Goal: Task Accomplishment & Management: Manage account settings

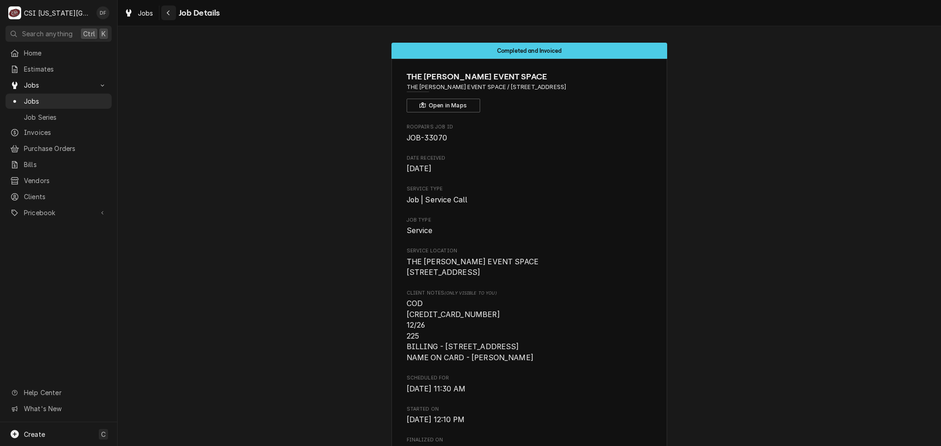
click at [165, 14] on div "Navigate back" at bounding box center [168, 12] width 9 height 9
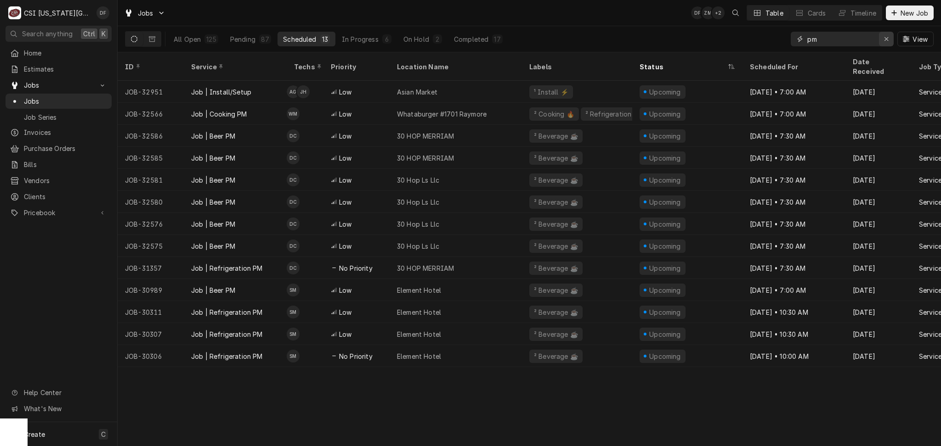
click at [886, 38] on icon "Erase input" at bounding box center [886, 39] width 4 height 4
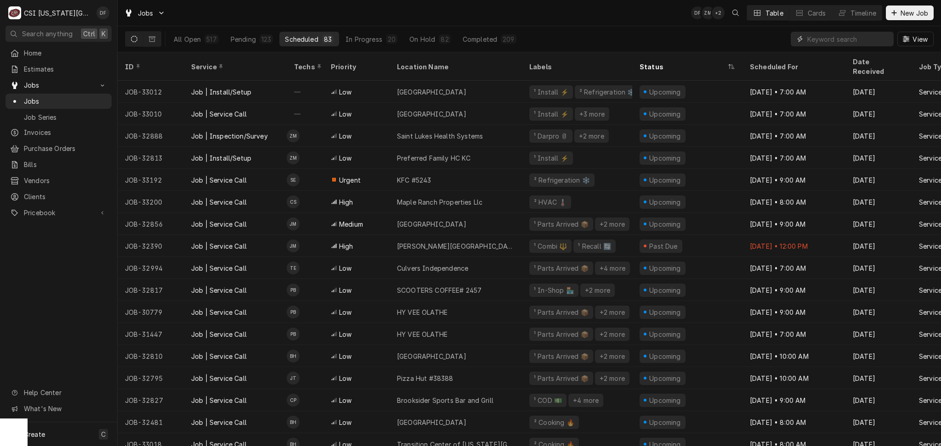
paste input "33203"
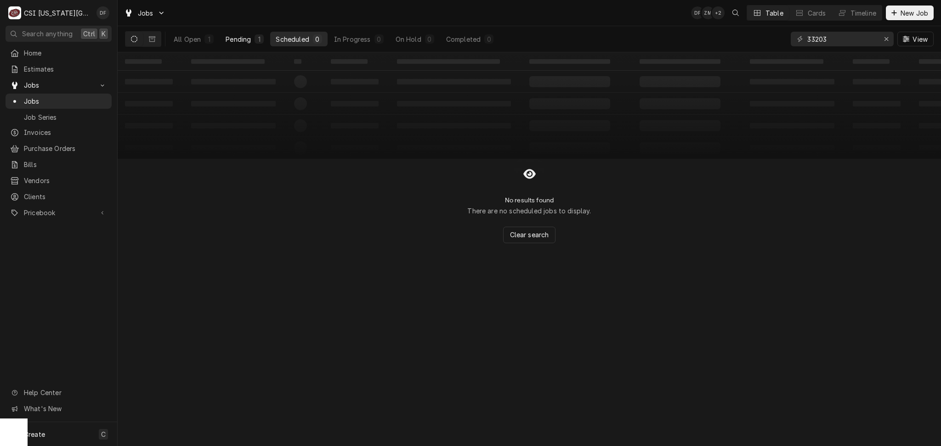
click at [248, 38] on div "Pending" at bounding box center [237, 39] width 25 height 10
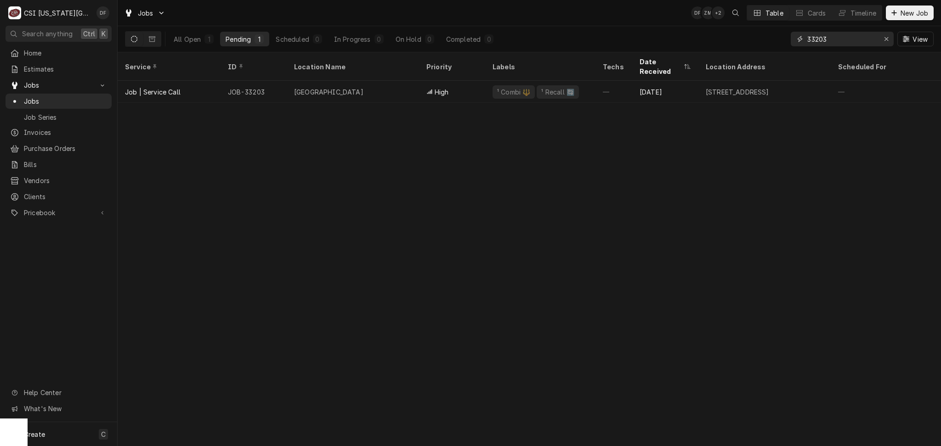
click at [840, 37] on input "33203" at bounding box center [841, 39] width 69 height 15
drag, startPoint x: 840, startPoint y: 37, endPoint x: 812, endPoint y: 38, distance: 28.5
click at [812, 38] on input "33203" at bounding box center [841, 39] width 69 height 15
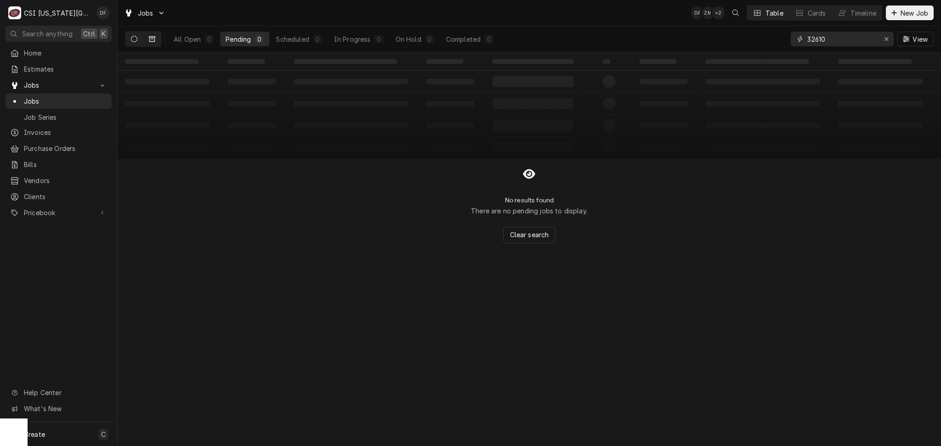
type input "32610"
click at [155, 39] on button "Dynamic Content Wrapper" at bounding box center [151, 39] width 17 height 15
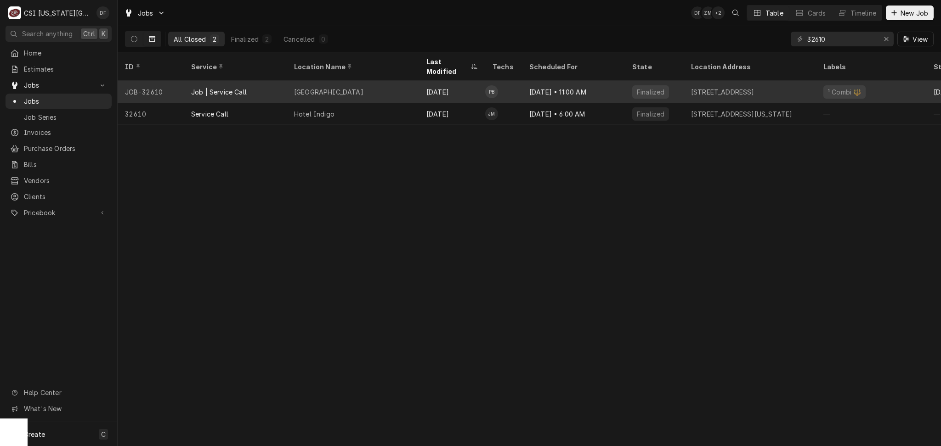
click at [441, 83] on div "[DATE]" at bounding box center [452, 92] width 66 height 22
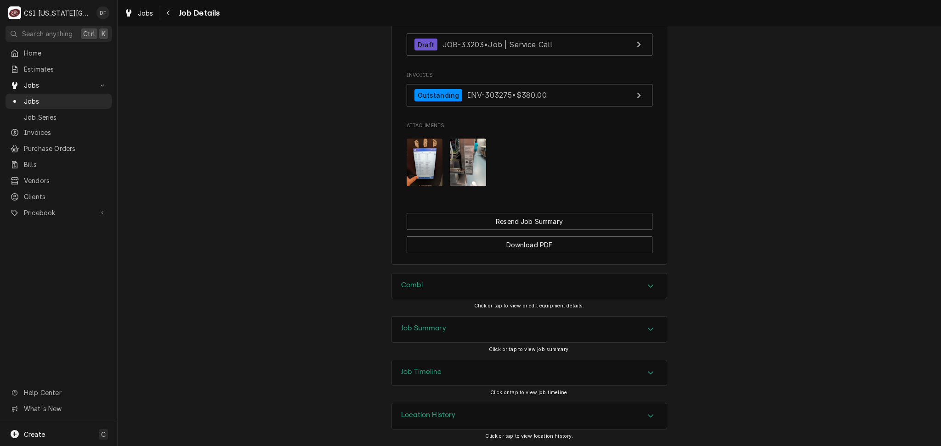
scroll to position [988, 0]
click at [428, 162] on img "Attachments" at bounding box center [424, 163] width 36 height 48
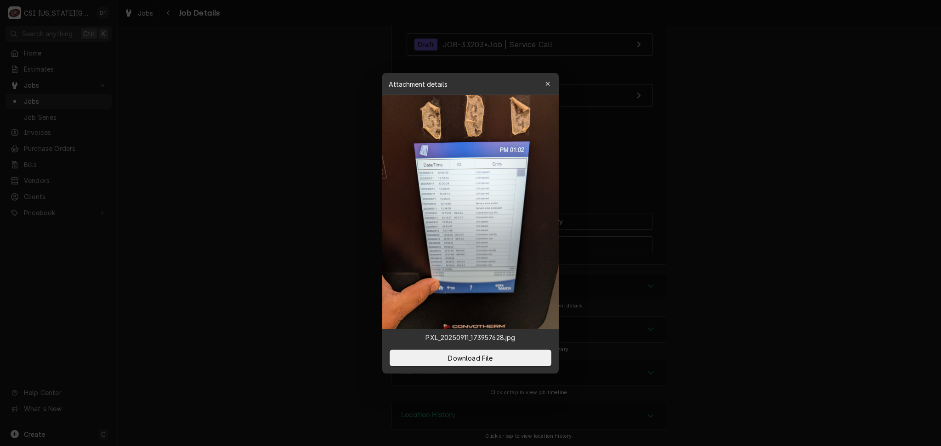
click at [460, 363] on button "Download File" at bounding box center [470, 358] width 162 height 17
click at [549, 81] on icon "button" at bounding box center [547, 84] width 5 height 6
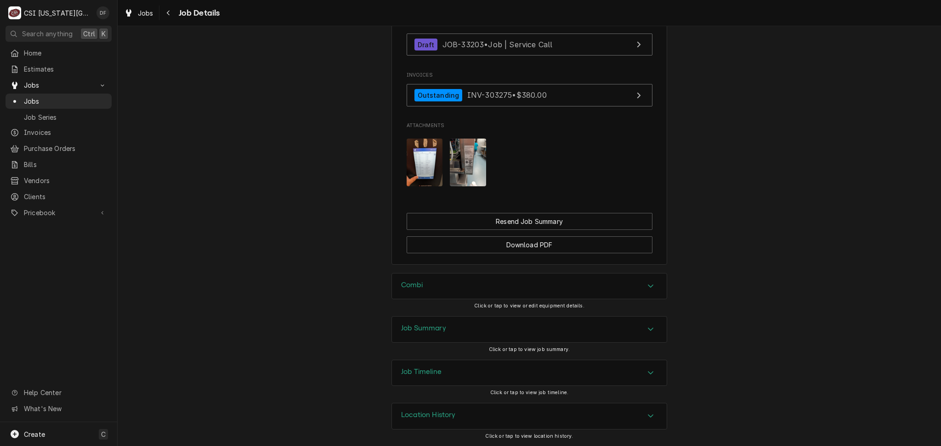
click at [435, 330] on h3 "Job Summary" at bounding box center [423, 328] width 45 height 9
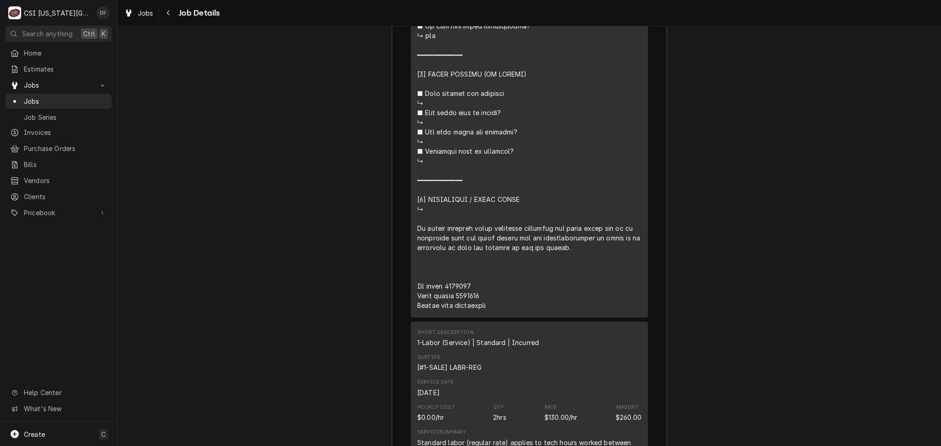
scroll to position [2090, 0]
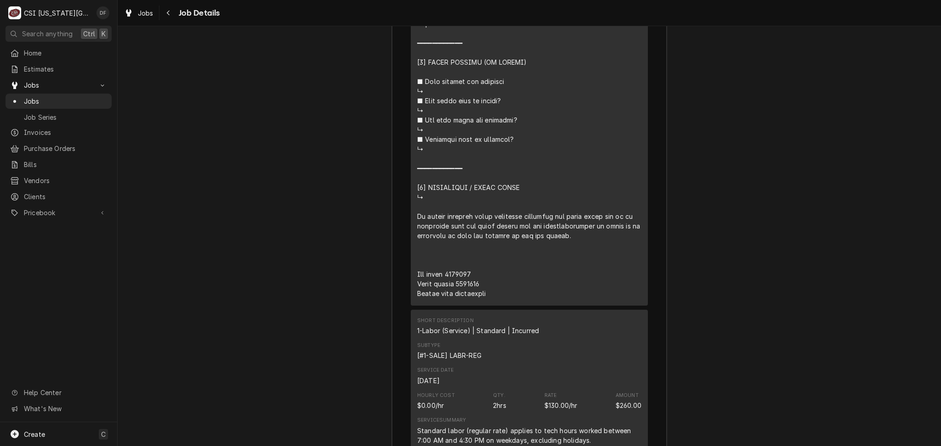
drag, startPoint x: 413, startPoint y: 227, endPoint x: 580, endPoint y: 251, distance: 167.9
copy div "⚠️ 𝗙𝗢𝗥𝗠 𝗜𝗡𝗦𝗧𝗥𝗨𝗖𝗧𝗜𝗢𝗡𝗦 ⚠️ ✪ 𝗖𝗼𝗺𝗽𝗹𝗲𝘁𝗲 𝗮𝗹𝗹 𝗿𝗲𝗹𝗲𝘃𝗮𝗻𝘁 𝘀𝗲𝗰𝘁𝗶𝗼𝗻𝘀 ✪ 𝗣𝗿𝗼𝘃𝗶𝗱𝗲 𝗱𝗲𝘁𝗮𝗶𝗹𝗲𝗱 𝗮𝗻𝘀…"
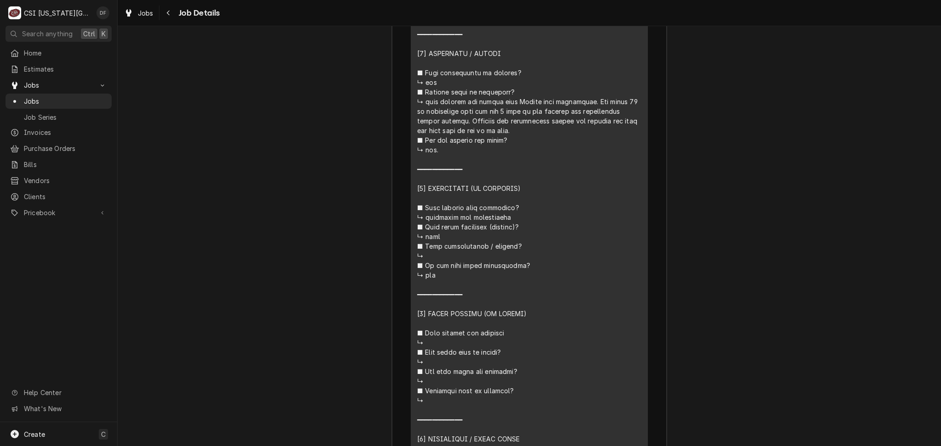
scroll to position [1845, 0]
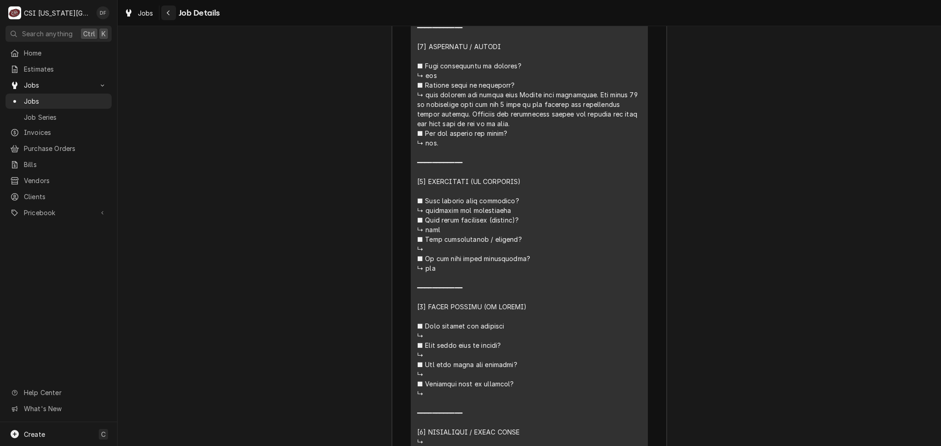
click at [167, 14] on icon "Navigate back" at bounding box center [168, 13] width 4 height 6
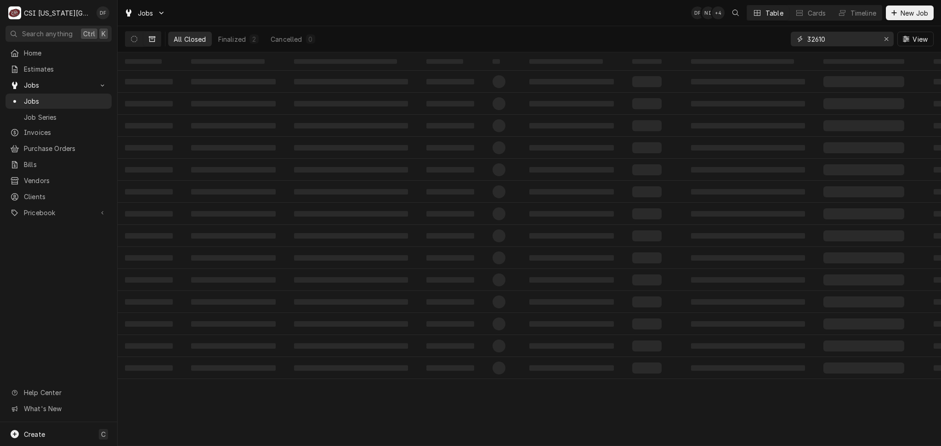
drag, startPoint x: 837, startPoint y: 39, endPoint x: 782, endPoint y: 42, distance: 54.7
click at [785, 39] on div "All Closed Finalized 2 Cancelled 0 32610 View" at bounding box center [529, 39] width 808 height 26
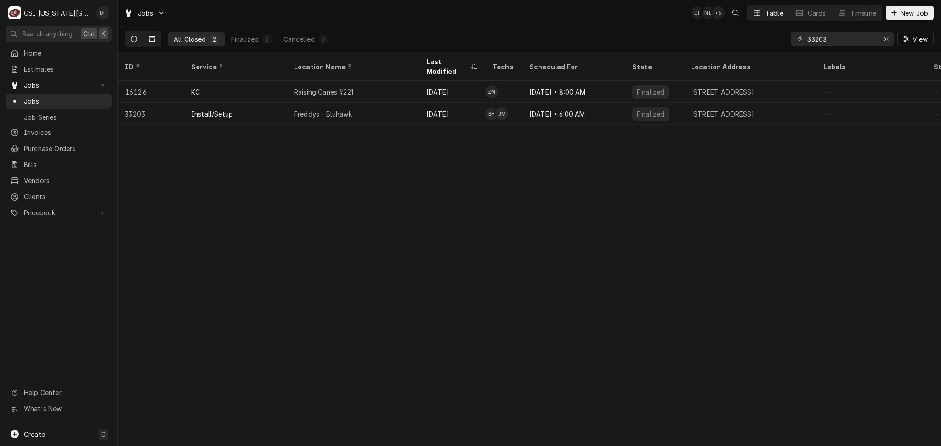
type input "33203"
click at [133, 42] on icon "Dynamic Content Wrapper" at bounding box center [134, 39] width 6 height 6
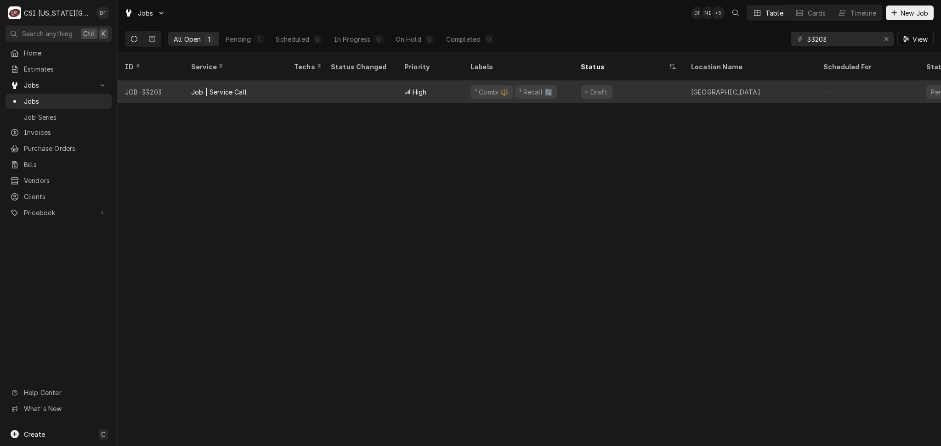
click at [574, 91] on tr "JOB-33203 Job | Service Call — — High ¹ Combi 🔱 ¹ Recall 🔄 Draft [GEOGRAPHIC_DA…" at bounding box center [862, 92] width 1488 height 22
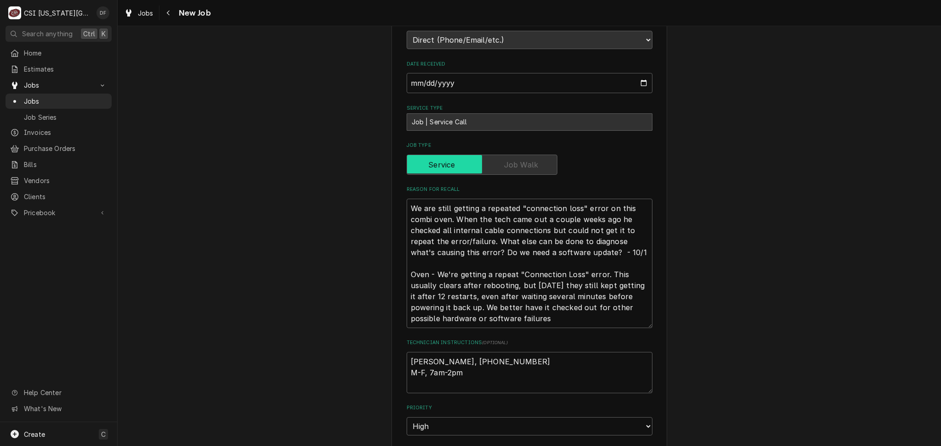
scroll to position [367, 0]
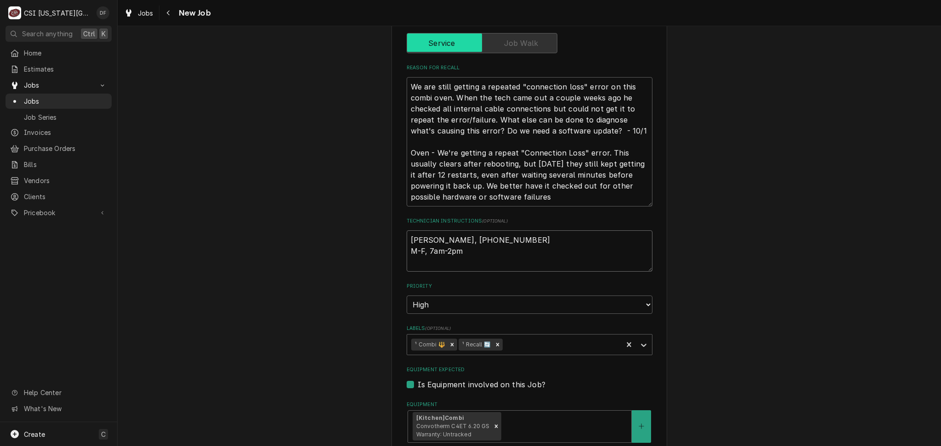
click at [407, 237] on textarea "Elizabeth Feitel, 913-856-3108 M-F, 7am-2pm" at bounding box center [529, 251] width 246 height 41
type textarea "x"
type textarea "Elizabeth Feitel, 913-856-3108 M-F, 7am-2pm"
type textarea "x"
type textarea "R Elizabeth Feitel, 913-856-3108 M-F, 7am-2pm"
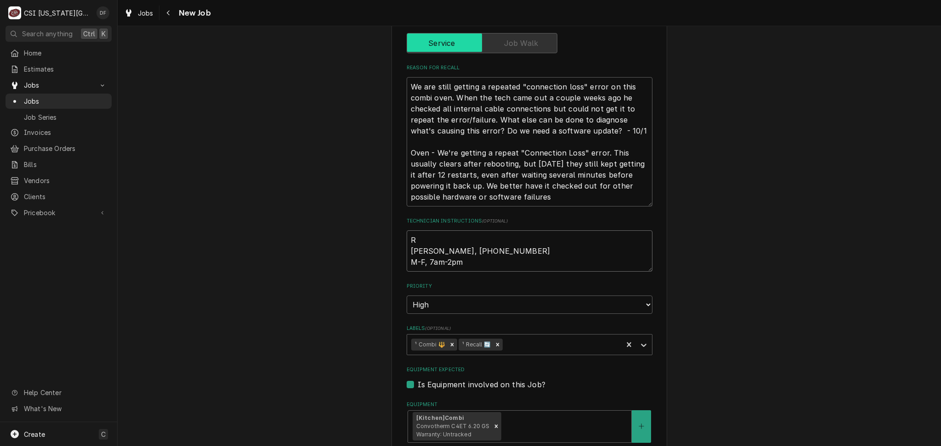
type textarea "x"
type textarea "Re Elizabeth Feitel, 913-856-3108 M-F, 7am-2pm"
type textarea "x"
type textarea "Rec Elizabeth Feitel, 913-856-3108 M-F, 7am-2pm"
type textarea "x"
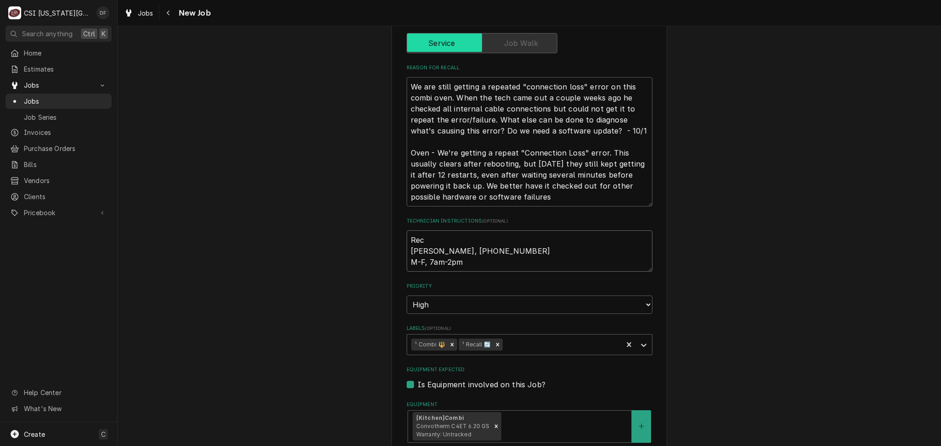
type textarea "Reca Elizabeth Feitel, 913-856-3108 M-F, 7am-2pm"
type textarea "x"
type textarea "Recal Elizabeth Feitel, 913-856-3108 M-F, 7am-2pm"
type textarea "x"
type textarea "Recall Elizabeth Feitel, 913-856-3108 M-F, 7am-2pm"
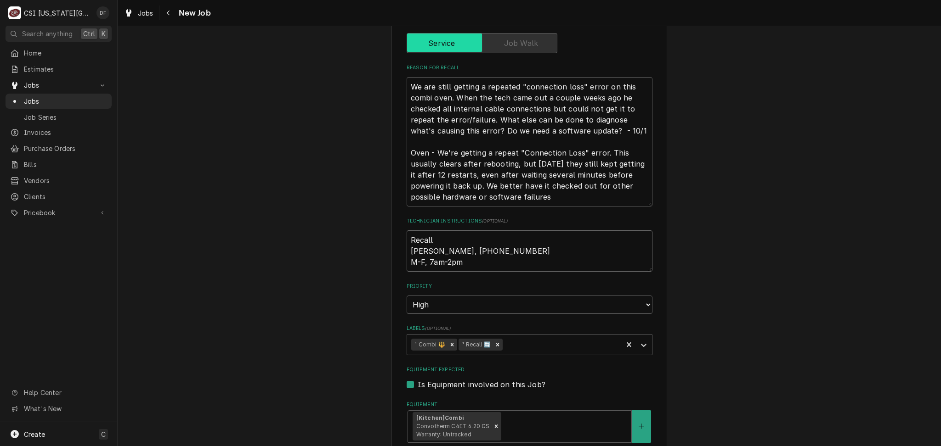
type textarea "x"
type textarea "Recall Elizabeth Feitel, 913-856-3108 M-F, 7am-2pm"
type textarea "x"
type textarea "Recall 3 Elizabeth Feitel, 913-856-3108 M-F, 7am-2pm"
type textarea "x"
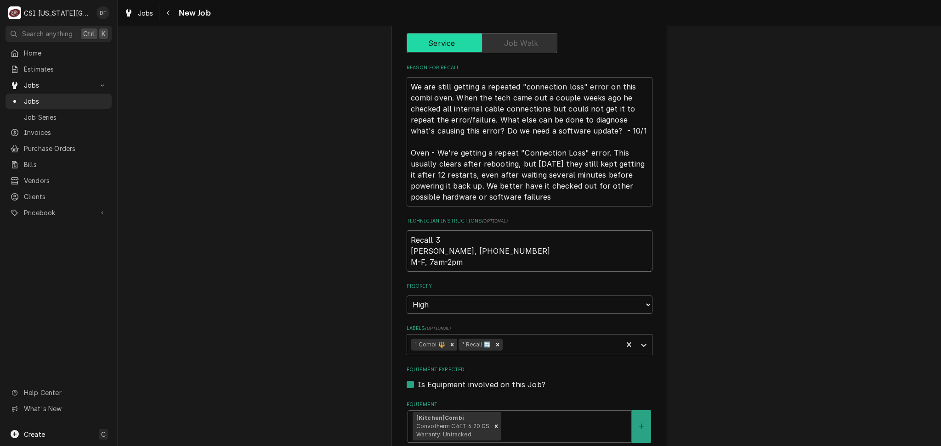
type textarea "Recall 32 Elizabeth Feitel, 913-856-3108 M-F, 7am-2pm"
type textarea "x"
type textarea "Recall 326 Elizabeth Feitel, 913-856-3108 M-F, 7am-2pm"
type textarea "x"
type textarea "Recall 3261 Elizabeth Feitel, 913-856-3108 M-F, 7am-2pm"
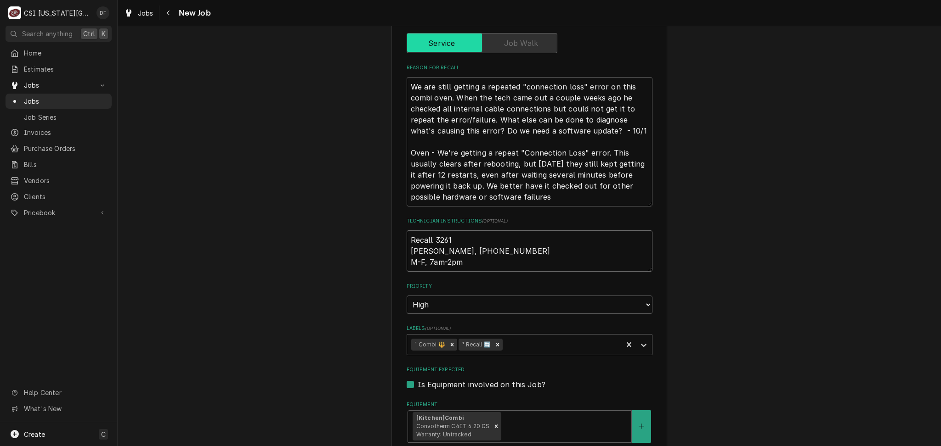
type textarea "x"
type textarea "Recall 32610 Elizabeth Feitel, 913-856-3108 M-F, 7am-2pm"
click at [465, 266] on textarea "Recall 32610 Elizabeth Feitel, 913-856-3108 M-F, 7am-2pm" at bounding box center [529, 251] width 246 height 41
type textarea "x"
type textarea "Recall 32610 Elizabeth Feitel, 913-856-3108 M-F, 7am-2pm"
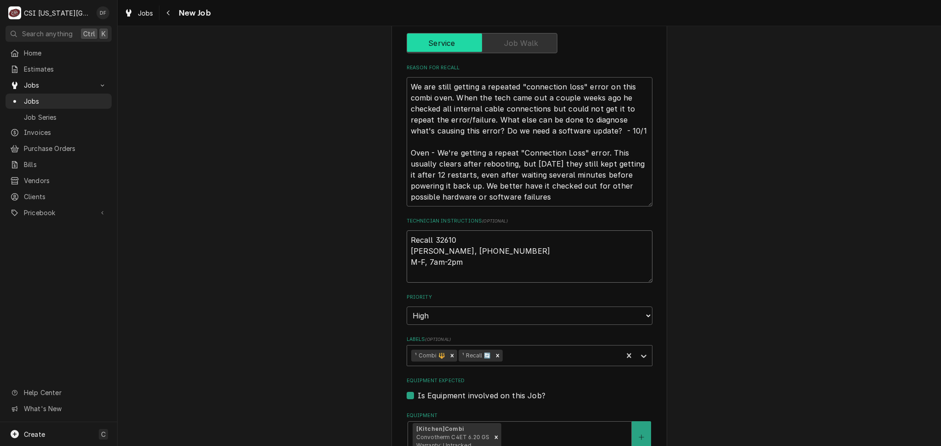
type textarea "x"
type textarea "Recall 32610 Elizabeth Feitel, 913-856-3108 M-F, 7am-2pm"
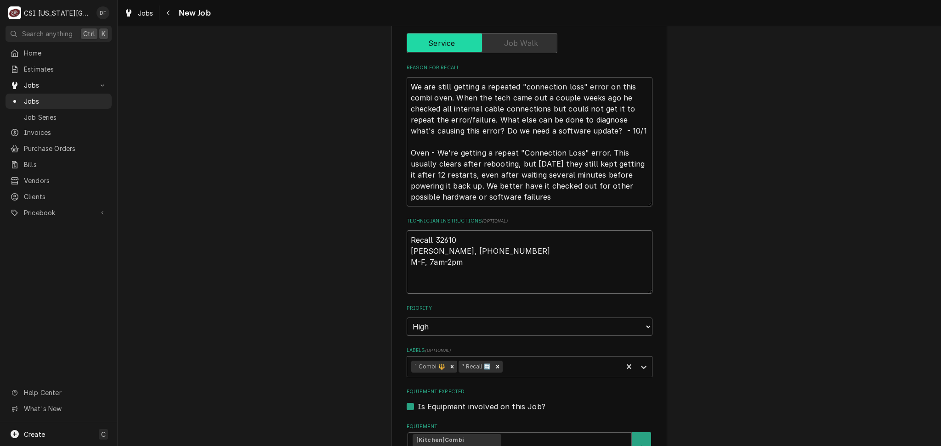
type textarea "x"
type textarea "Recall 32610 Elizabeth Feitel, 913-856-3108 M-F, 7am-2pm B"
type textarea "x"
type textarea "Recall 32610 Elizabeth Feitel, 913-856-3108 M-F, 7am-2pm Bu"
type textarea "x"
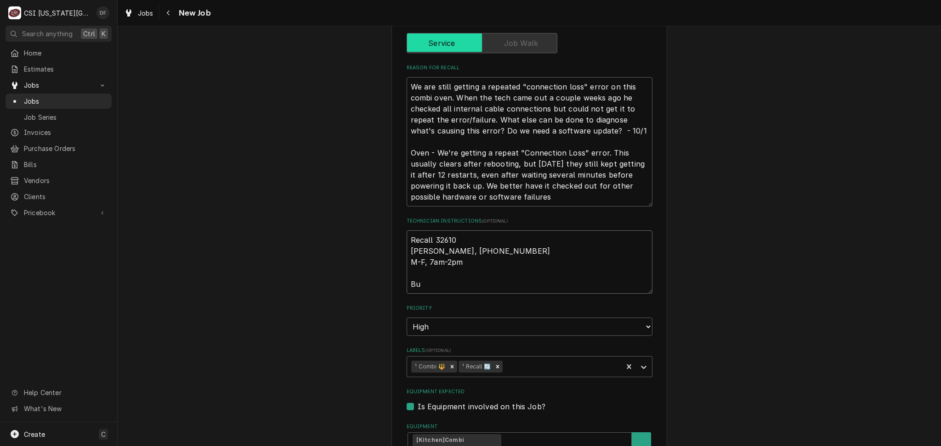
type textarea "Recall 32610 Elizabeth Feitel, 913-856-3108 M-F, 7am-2pm Bus"
type textarea "x"
type textarea "Recall 32610 Elizabeth Feitel, 913-856-3108 M-F, 7am-2pm Bust"
type textarea "x"
type textarea "Recall 32610 Elizabeth Feitel, 913-856-3108 M-F, 7am-2pm Busta"
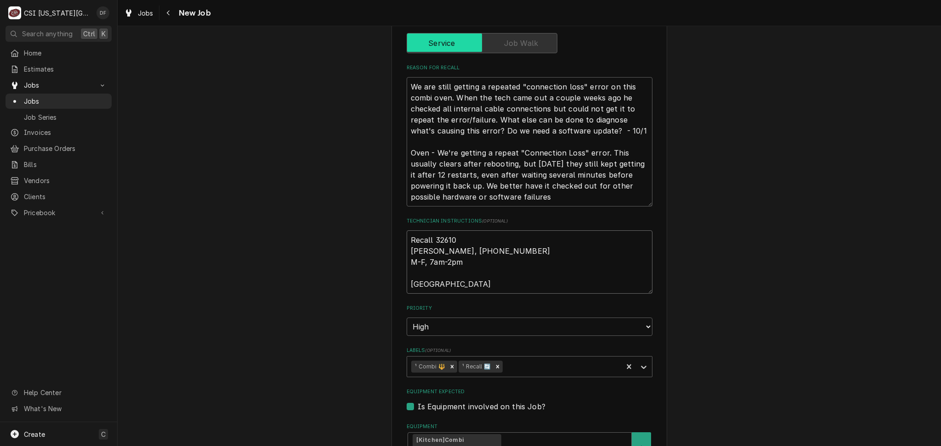
type textarea "x"
type textarea "Recall 32610 Elizabeth Feitel, 913-856-3108 M-F, 7am-2pm Busta"
type textarea "x"
type textarea "Recall 32610 Elizabeth Feitel, 913-856-3108 M-F, 7am-2pm Busta s"
type textarea "x"
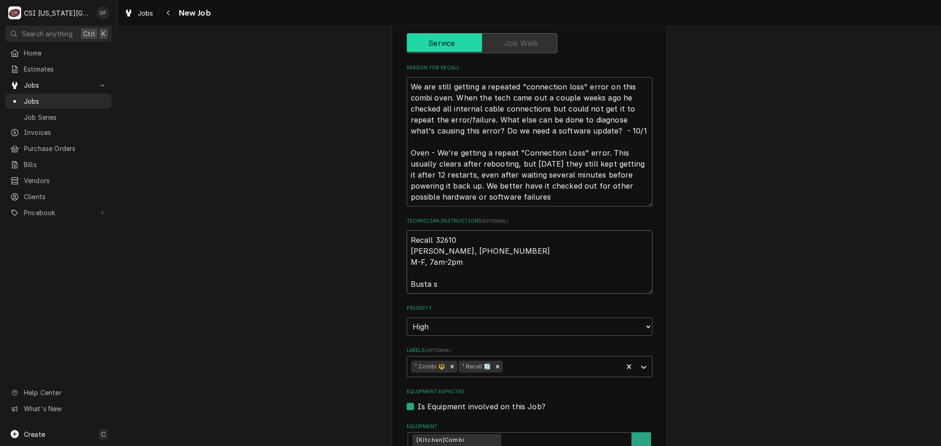
type textarea "Recall 32610 Elizabeth Feitel, 913-856-3108 M-F, 7am-2pm Busta st"
type textarea "x"
type textarea "Recall 32610 Elizabeth Feitel, 913-856-3108 M-F, 7am-2pm Busta sta"
type textarea "x"
type textarea "Recall 32610 Elizabeth Feitel, 913-856-3108 M-F, 7am-2pm Busta stat"
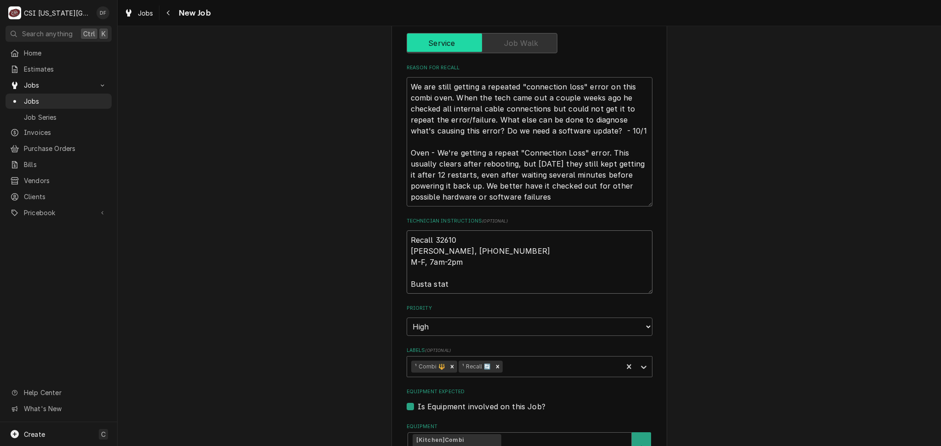
type textarea "x"
type textarea "Recall 32610 Elizabeth Feitel, 913-856-3108 M-F, 7am-2pm Busta state"
type textarea "x"
type textarea "Recall 32610 Elizabeth Feitel, 913-856-3108 M-F, 7am-2pm Busta stated"
type textarea "x"
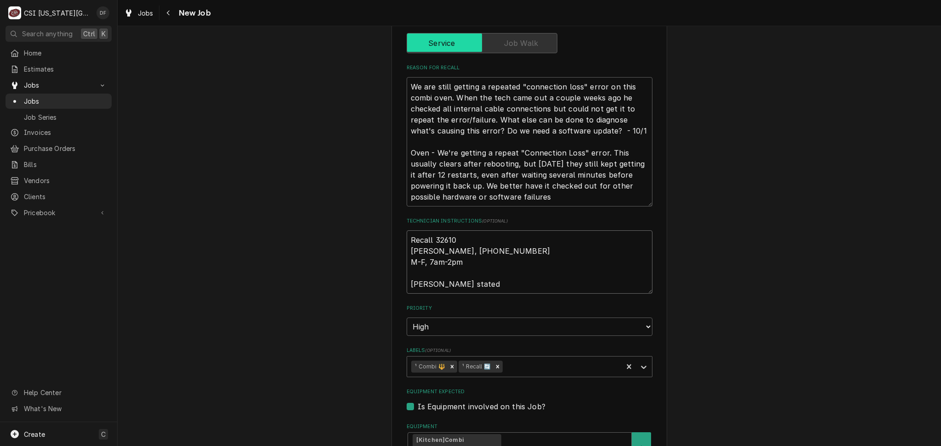
type textarea "Recall 32610 Elizabeth Feitel, 913-856-3108 M-F, 7am-2pm Busta stated"
type textarea "x"
type textarea "Recall 32610 Elizabeth Feitel, 913-856-3108 M-F, 7am-2pm Busta stated o"
type textarea "x"
type textarea "Recall 32610 Elizabeth Feitel, 913-856-3108 M-F, 7am-2pm Busta stated on"
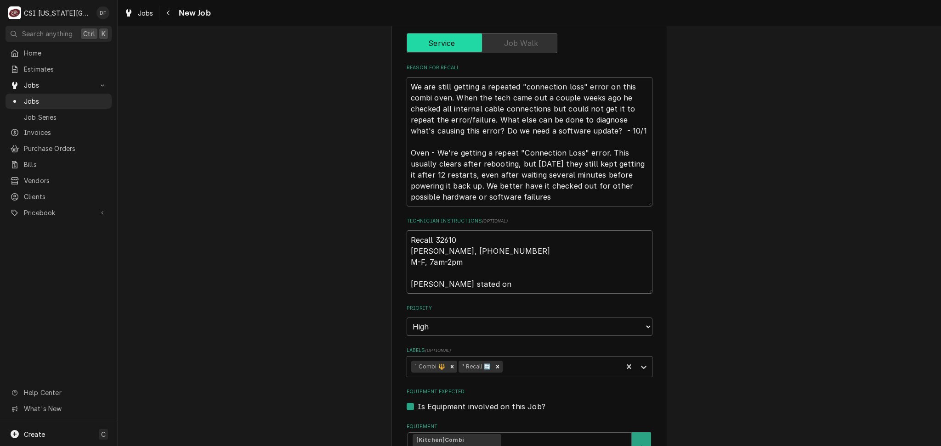
type textarea "x"
type textarea "Recall 32610 Elizabeth Feitel, 913-856-3108 M-F, 7am-2pm Busta stated on"
type textarea "x"
type textarea "Recall 32610 Elizabeth Feitel, 913-856-3108 M-F, 7am-2pm Busta stated on p"
type textarea "x"
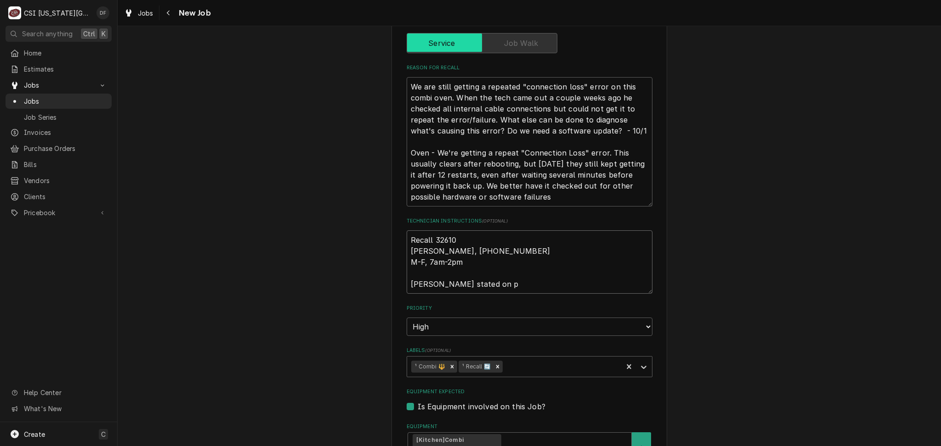
type textarea "Recall 32610 Elizabeth Feitel, 913-856-3108 M-F, 7am-2pm Busta stated on pr"
type textarea "x"
type textarea "Recall 32610 Elizabeth Feitel, 913-856-3108 M-F, 7am-2pm Busta stated on pre"
type textarea "x"
type textarea "Recall 32610 Elizabeth Feitel, 913-856-3108 M-F, 7am-2pm Busta stated on prev"
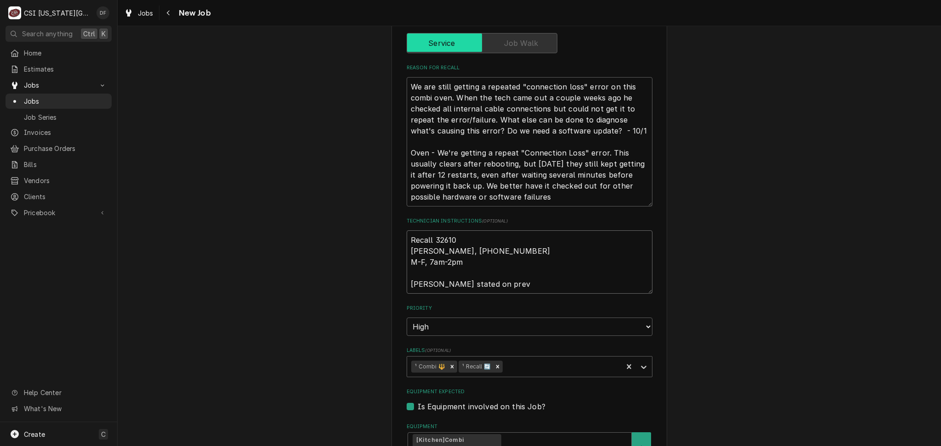
type textarea "x"
type textarea "Recall 32610 Elizabeth Feitel, 913-856-3108 M-F, 7am-2pm Busta stated on previ"
type textarea "x"
type textarea "Recall 32610 Elizabeth Feitel, 913-856-3108 M-F, 7am-2pm Busta stated on previo"
type textarea "x"
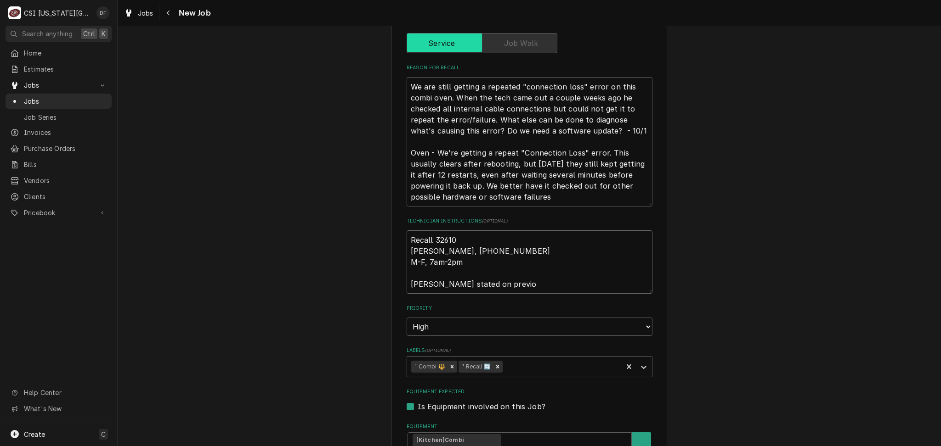
type textarea "Recall 32610 Elizabeth Feitel, 913-856-3108 M-F, 7am-2pm Busta stated on previou"
type textarea "x"
type textarea "Recall 32610 Elizabeth Feitel, 913-856-3108 M-F, 7am-2pm Busta stated on previo…"
type textarea "x"
type textarea "Recall 32610 Elizabeth Feitel, 913-856-3108 M-F, 7am-2pm Busta stated on previo…"
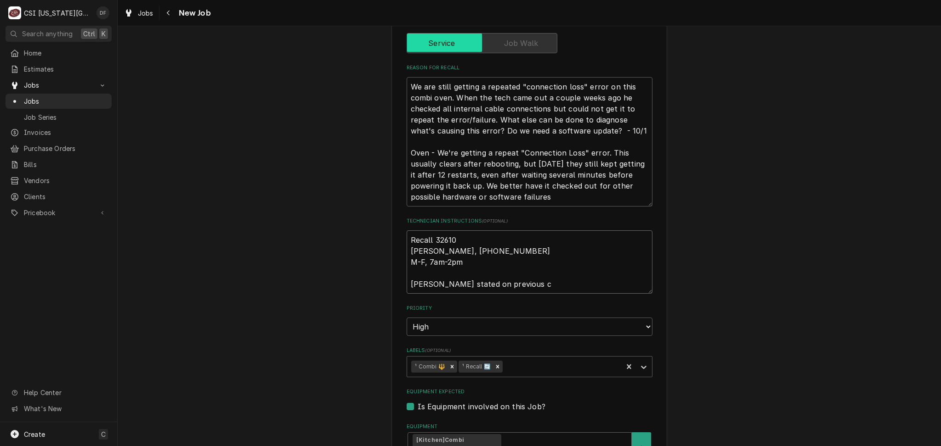
type textarea "x"
type textarea "Recall 32610 Elizabeth Feitel, 913-856-3108 M-F, 7am-2pm Busta stated on previo…"
type textarea "x"
type textarea "Recall 32610 Elizabeth Feitel, 913-856-3108 M-F, 7am-2pm Busta stated on previo…"
type textarea "x"
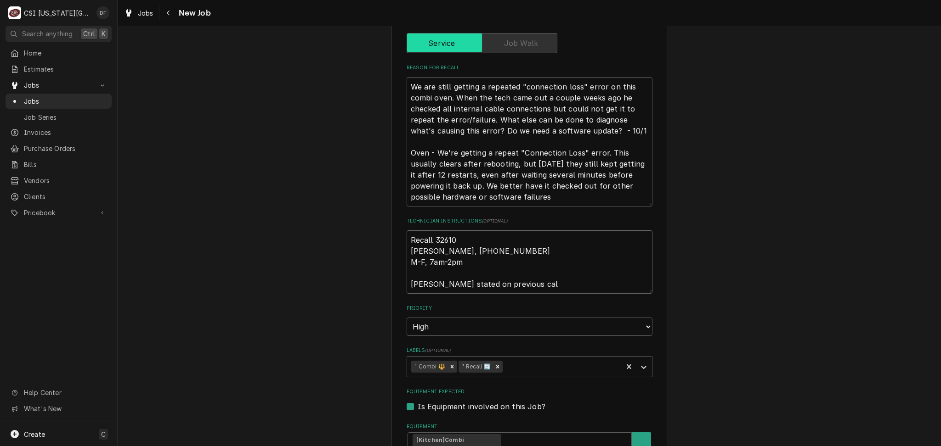
type textarea "Recall 32610 Elizabeth Feitel, 913-856-3108 M-F, 7am-2pm Busta stated on previo…"
type textarea "x"
type textarea "Recall 32610 Elizabeth Feitel, 913-856-3108 M-F, 7am-2pm Busta stated on previo…"
type textarea "x"
type textarea "Recall 32610 Elizabeth Feitel, 913-856-3108 M-F, 7am-2pm Busta stated on previo…"
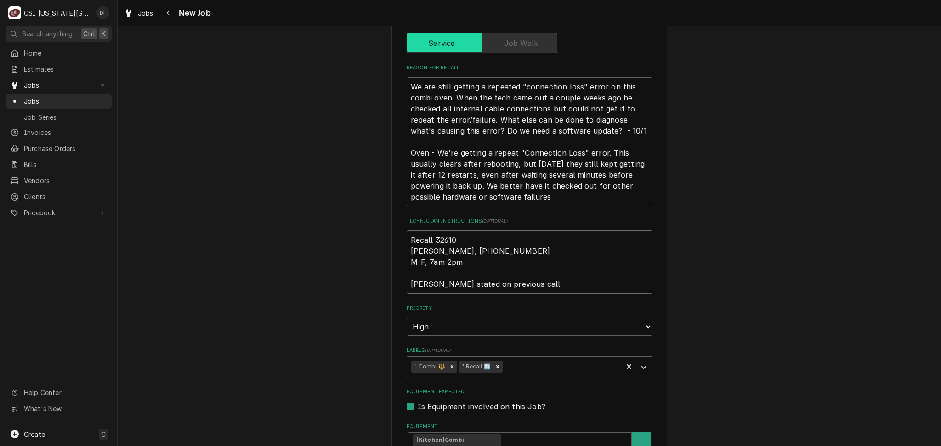
paste textarea "If issues persists would recommend replacing sib board first and if it continue…"
type textarea "x"
type textarea "Recall 32610 Elizabeth Feitel, 913-856-3108 M-F, 7am-2pm Busta stated on previo…"
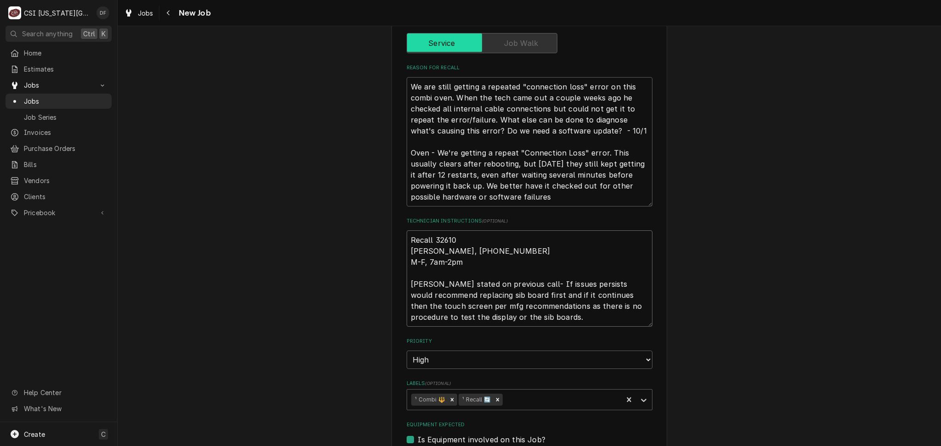
type textarea "x"
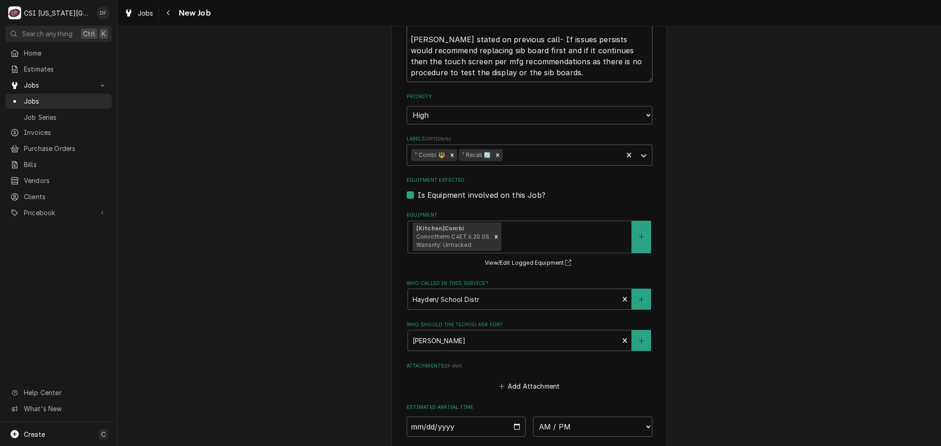
scroll to position [789, 0]
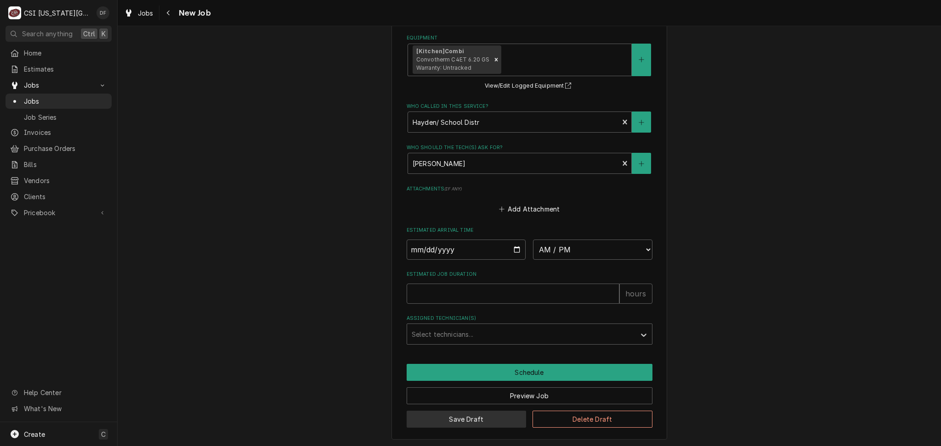
type textarea "Recall 32610 Elizabeth Feitel, 913-856-3108 M-F, 7am-2pm Busta stated on previo…"
click at [468, 415] on button "Save Draft" at bounding box center [466, 419] width 120 height 17
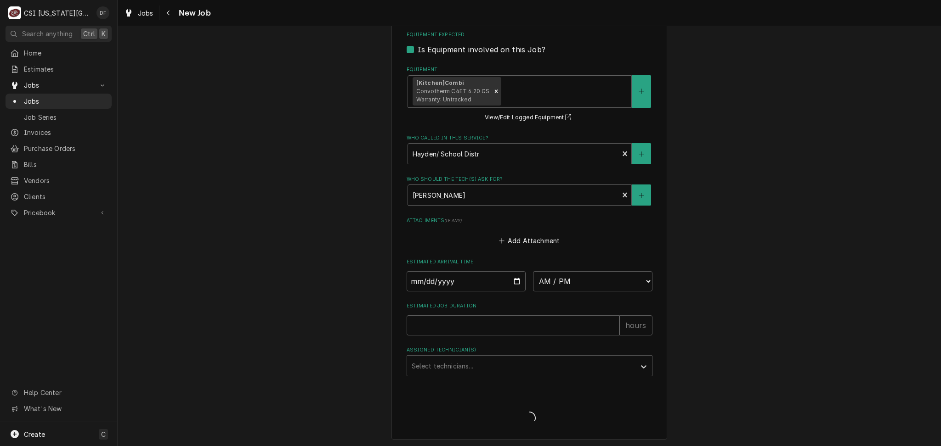
type textarea "x"
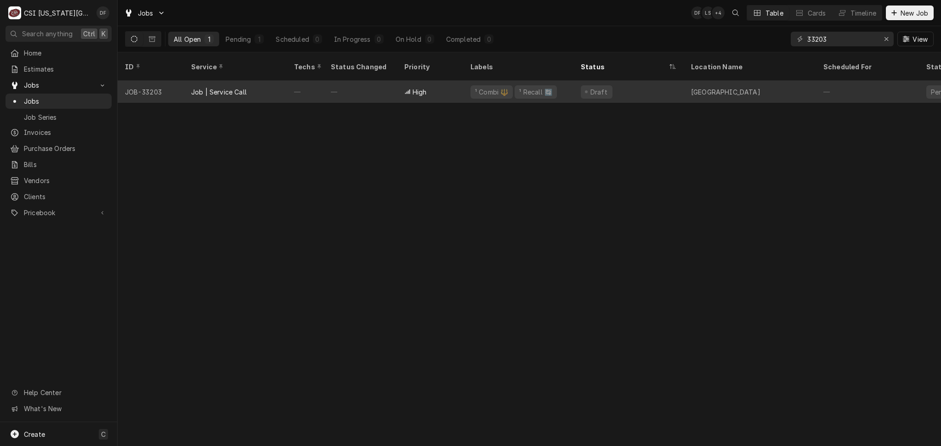
click at [540, 85] on div "¹ Recall 🔄" at bounding box center [535, 91] width 42 height 13
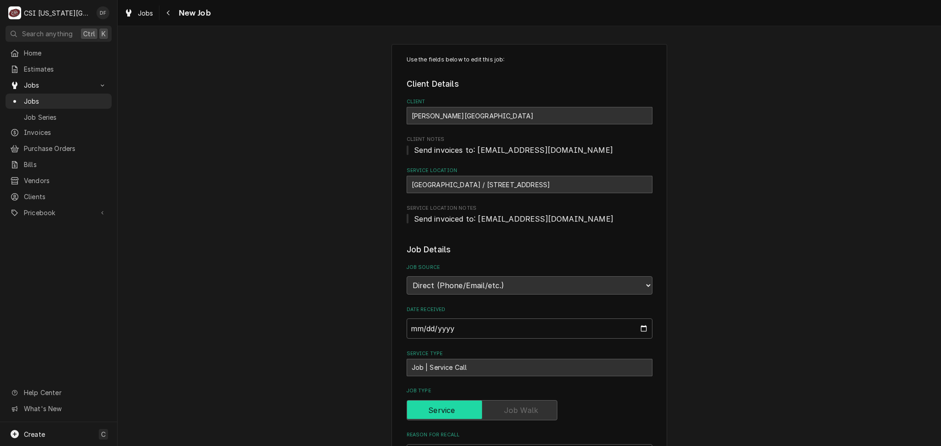
type textarea "x"
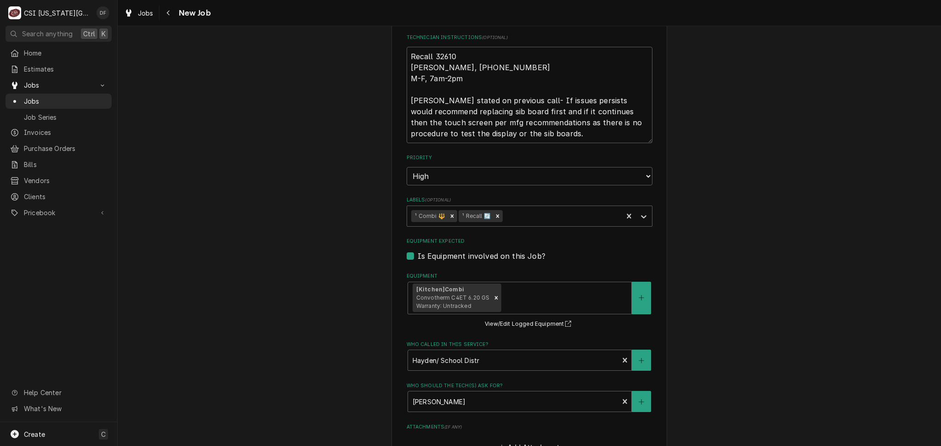
scroll to position [789, 0]
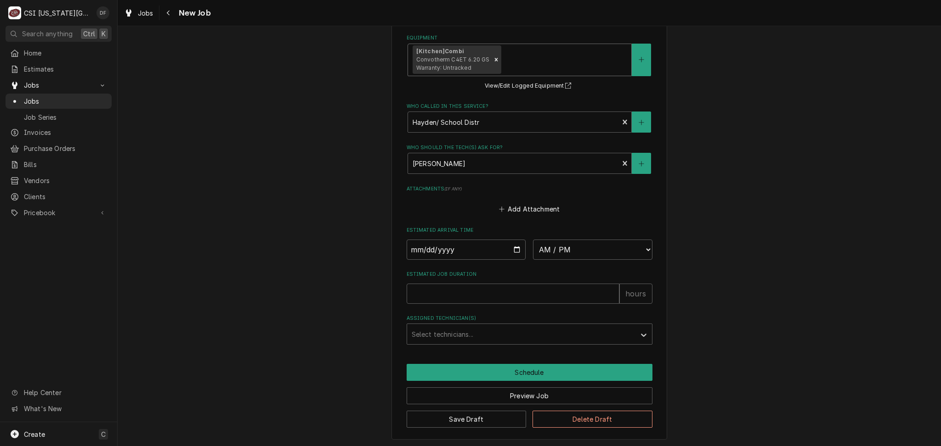
click at [448, 61] on div "[Kitchen] Combi Convotherm C4ET 6.20 GS Warranty: Untracked" at bounding box center [451, 59] width 79 height 28
click at [448, 61] on span "Convotherm C4ET 6.20 GS Warranty: Untracked" at bounding box center [452, 63] width 73 height 15
click at [172, 14] on div "Navigate back" at bounding box center [168, 12] width 9 height 9
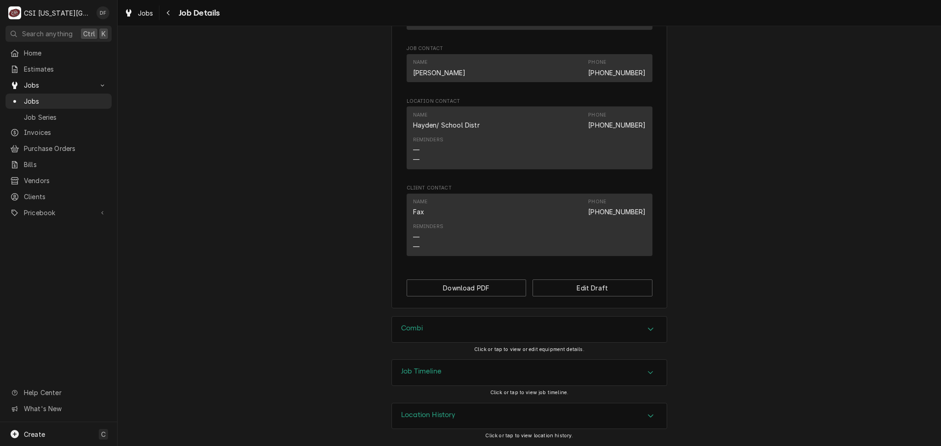
scroll to position [762, 0]
click at [466, 344] on div "Combi Click or tap to view or edit equipment details." at bounding box center [529, 337] width 276 height 43
click at [451, 333] on div "Combi" at bounding box center [529, 330] width 275 height 26
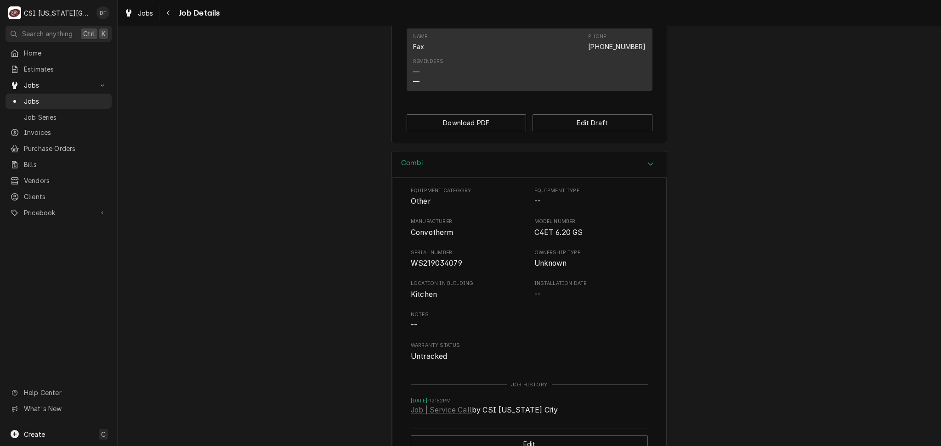
scroll to position [946, 0]
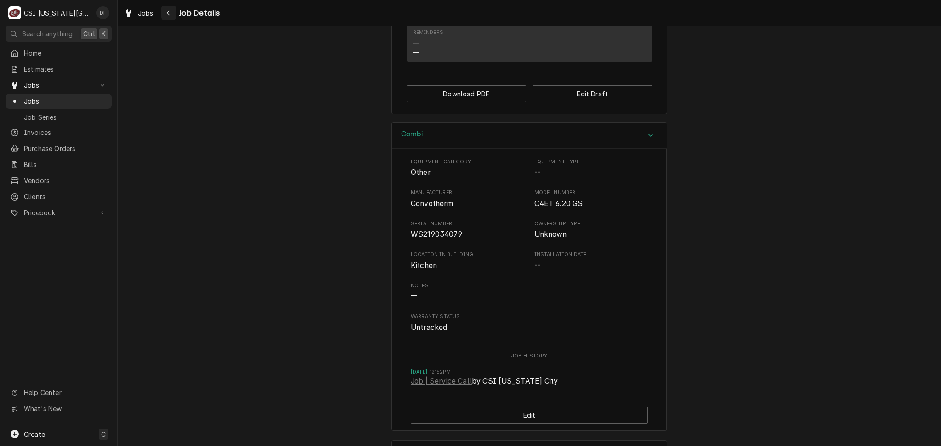
click at [170, 10] on div "Navigate back" at bounding box center [168, 12] width 9 height 9
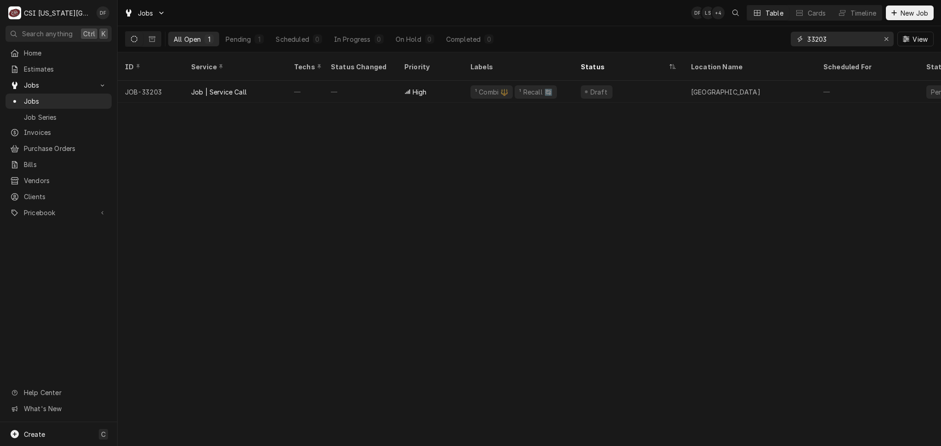
drag, startPoint x: 836, startPoint y: 40, endPoint x: 809, endPoint y: 41, distance: 26.7
click at [809, 41] on input "33203" at bounding box center [841, 39] width 69 height 15
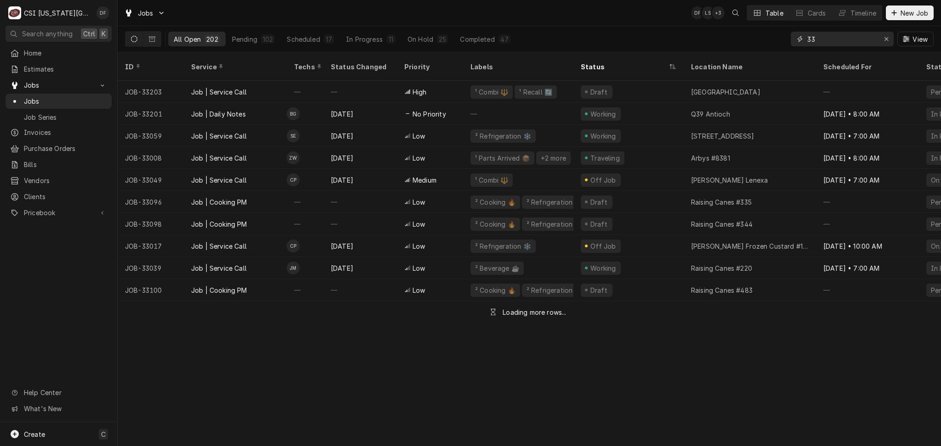
type input "3"
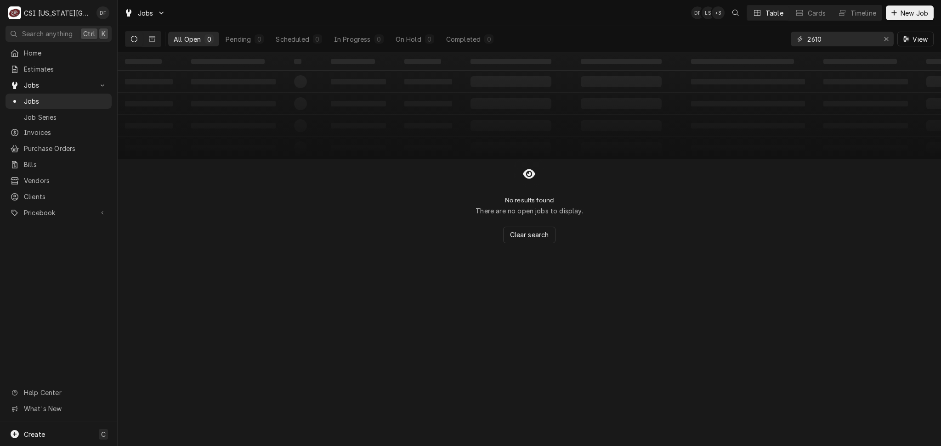
click at [808, 38] on input "2610" at bounding box center [841, 39] width 69 height 15
click at [834, 39] on input "32610" at bounding box center [841, 39] width 69 height 15
type input "32610"
click at [154, 40] on icon "Dynamic Content Wrapper" at bounding box center [152, 39] width 6 height 6
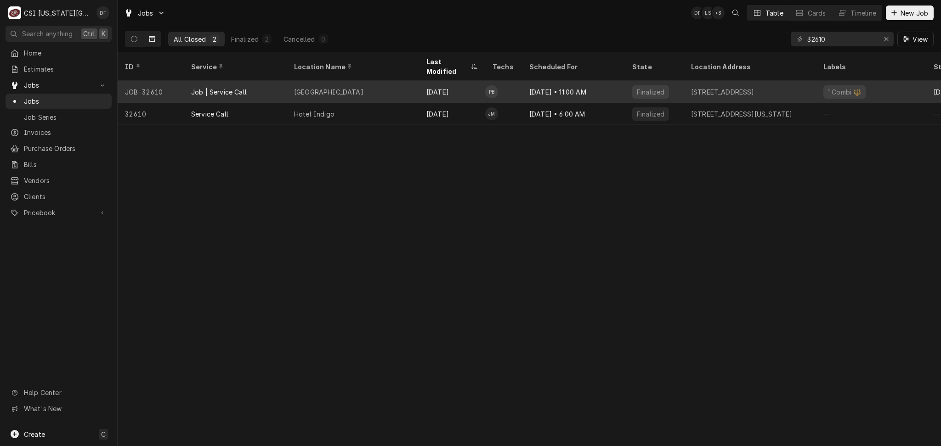
click at [403, 89] on div "Moonlight Elementary School" at bounding box center [353, 92] width 132 height 22
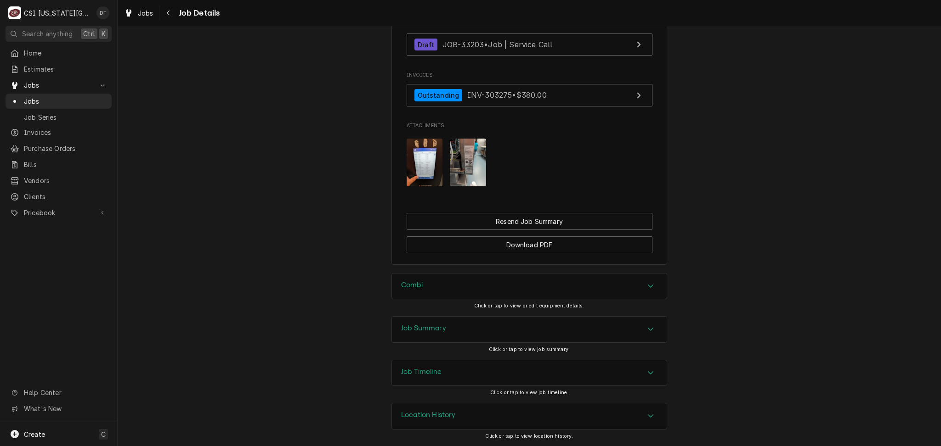
scroll to position [988, 0]
click at [441, 287] on div "Combi" at bounding box center [529, 287] width 275 height 26
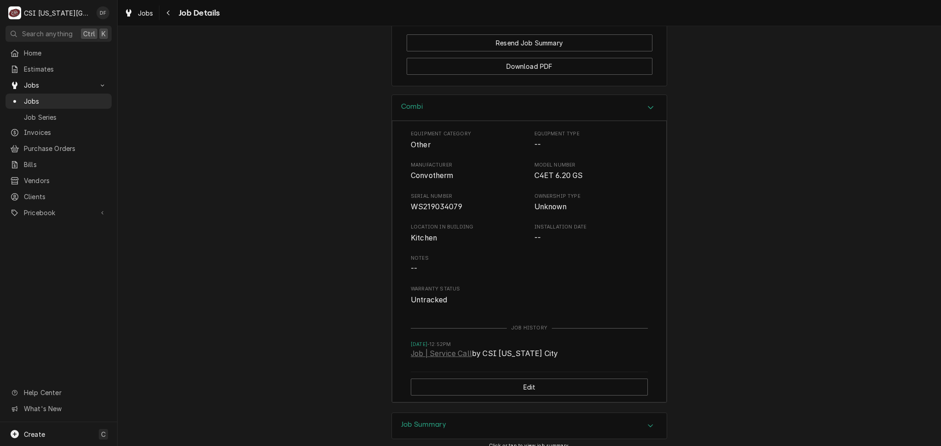
scroll to position [1172, 0]
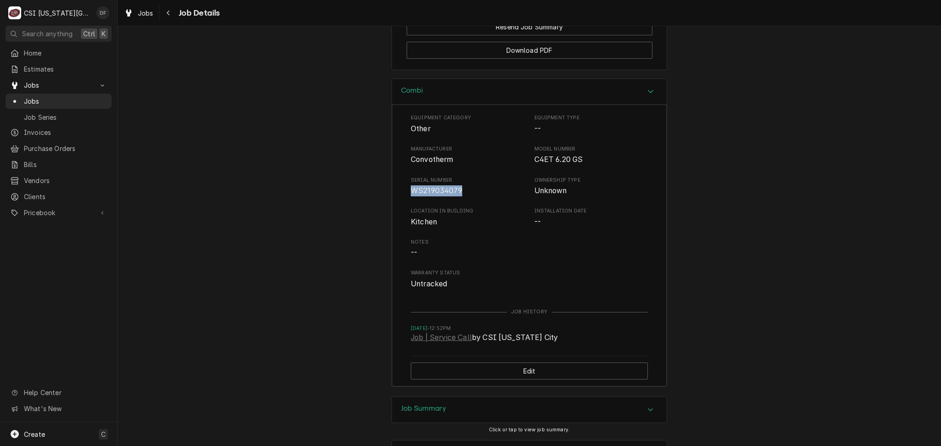
drag, startPoint x: 455, startPoint y: 201, endPoint x: 405, endPoint y: 203, distance: 50.1
click at [405, 203] on div "Equipment Category Other Equipment Type -- Manufacturer Convotherm Model Number…" at bounding box center [529, 246] width 275 height 282
copy span "WS219034079"
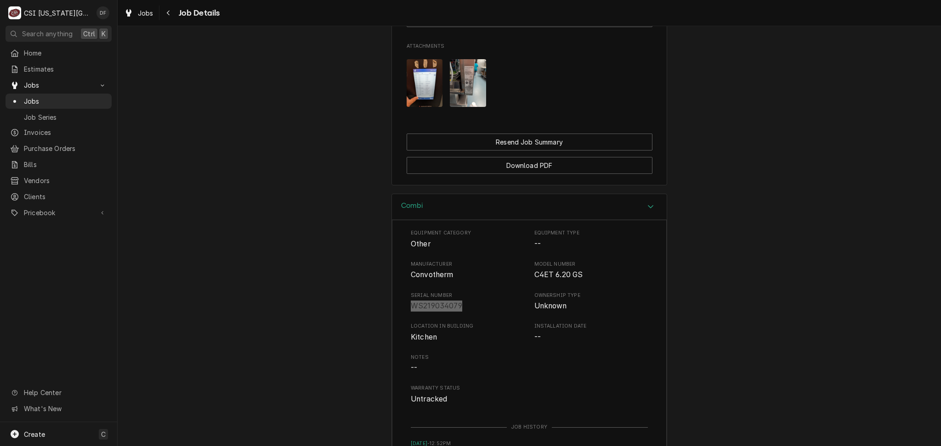
scroll to position [1263, 0]
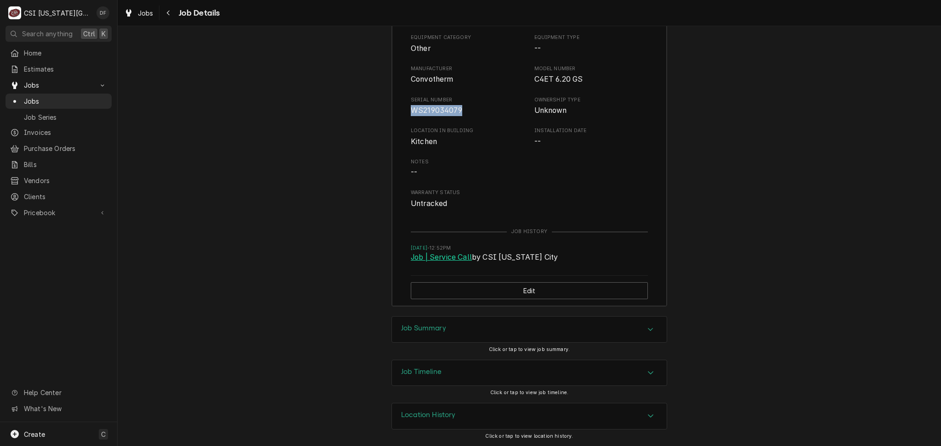
click at [430, 261] on link "Job | Service Call" at bounding box center [441, 257] width 61 height 11
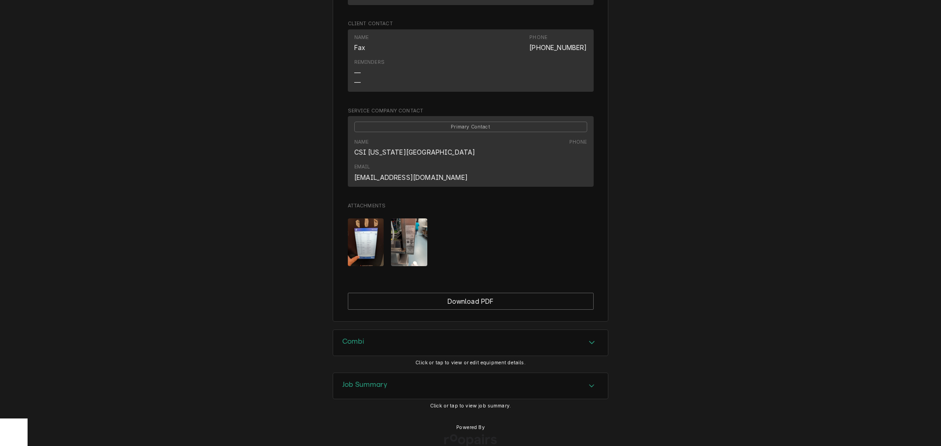
scroll to position [671, 0]
click at [413, 329] on div "Combi" at bounding box center [470, 342] width 275 height 26
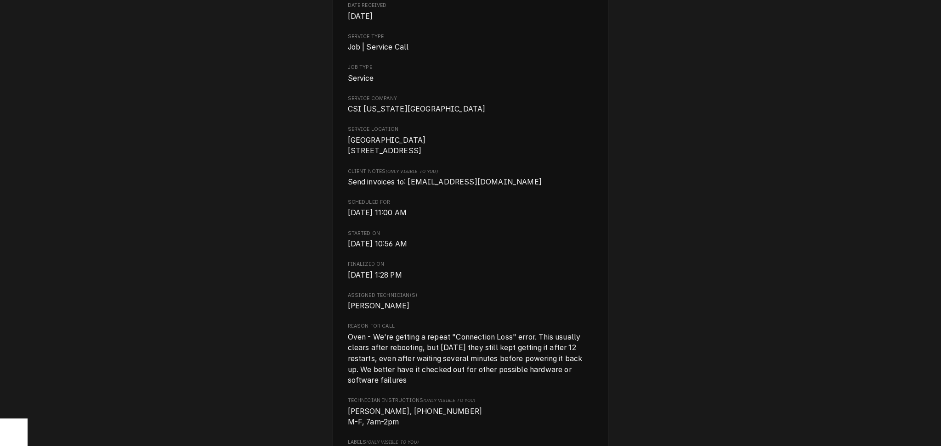
scroll to position [61, 0]
